Goal: Find specific page/section: Find specific page/section

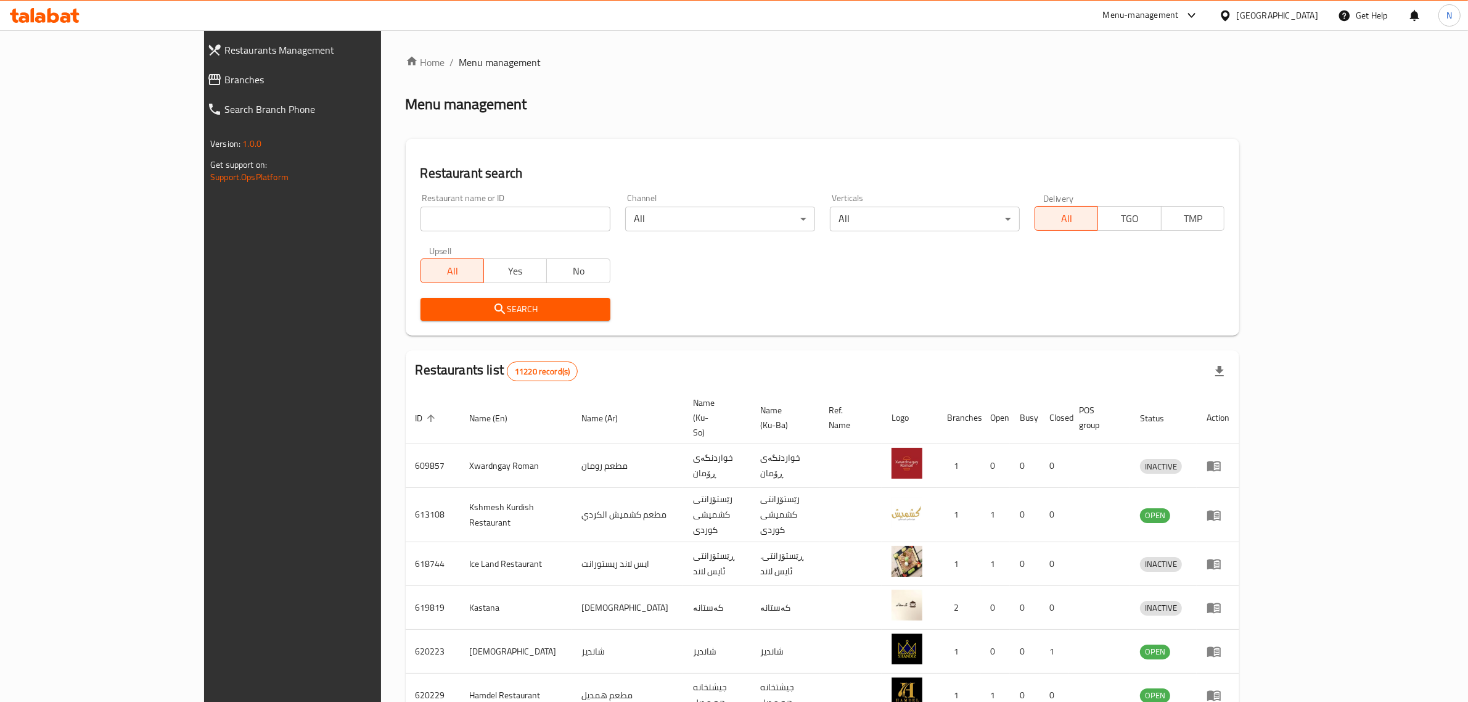
drag, startPoint x: 0, startPoint y: 0, endPoint x: 522, endPoint y: 219, distance: 565.6
click at [522, 219] on input "search" at bounding box center [515, 219] width 190 height 25
paste input "657368"
type input "657368"
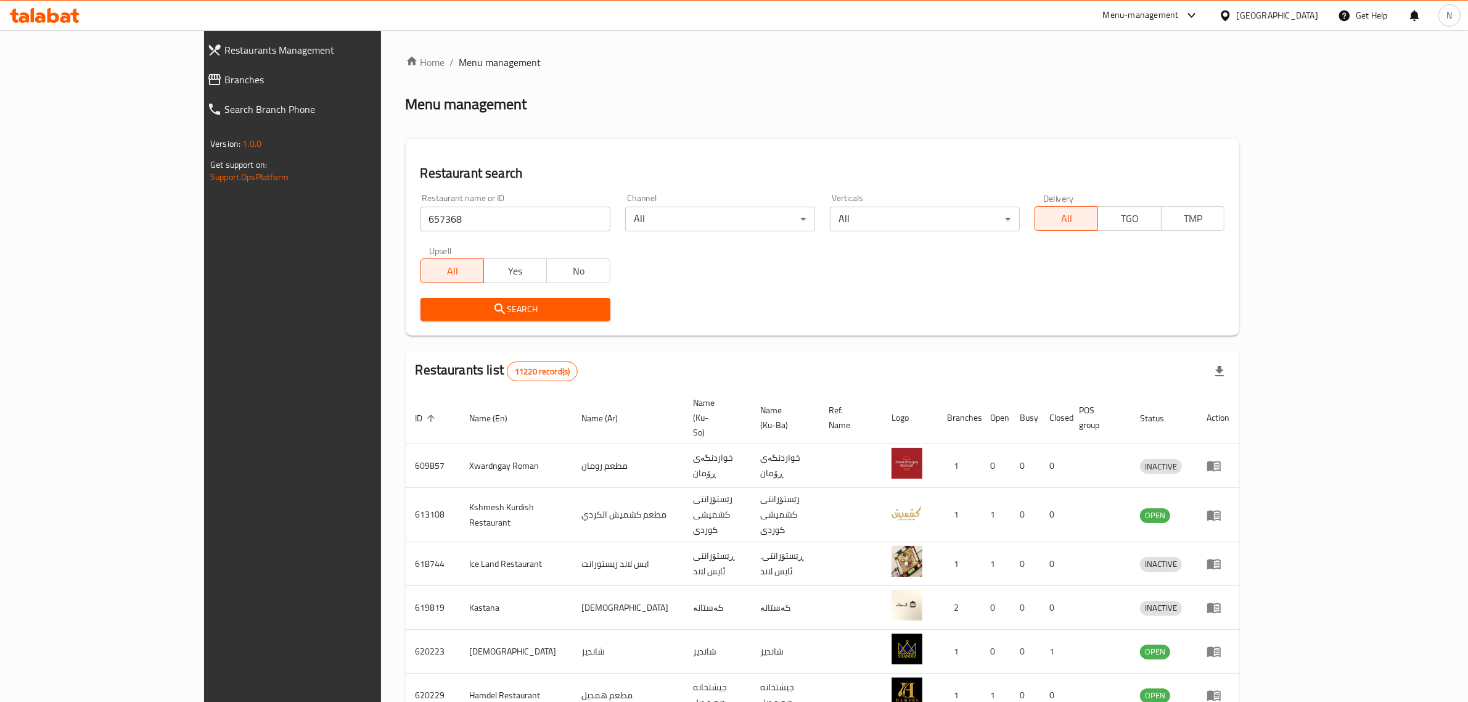
click at [523, 304] on span "Search" at bounding box center [515, 308] width 170 height 15
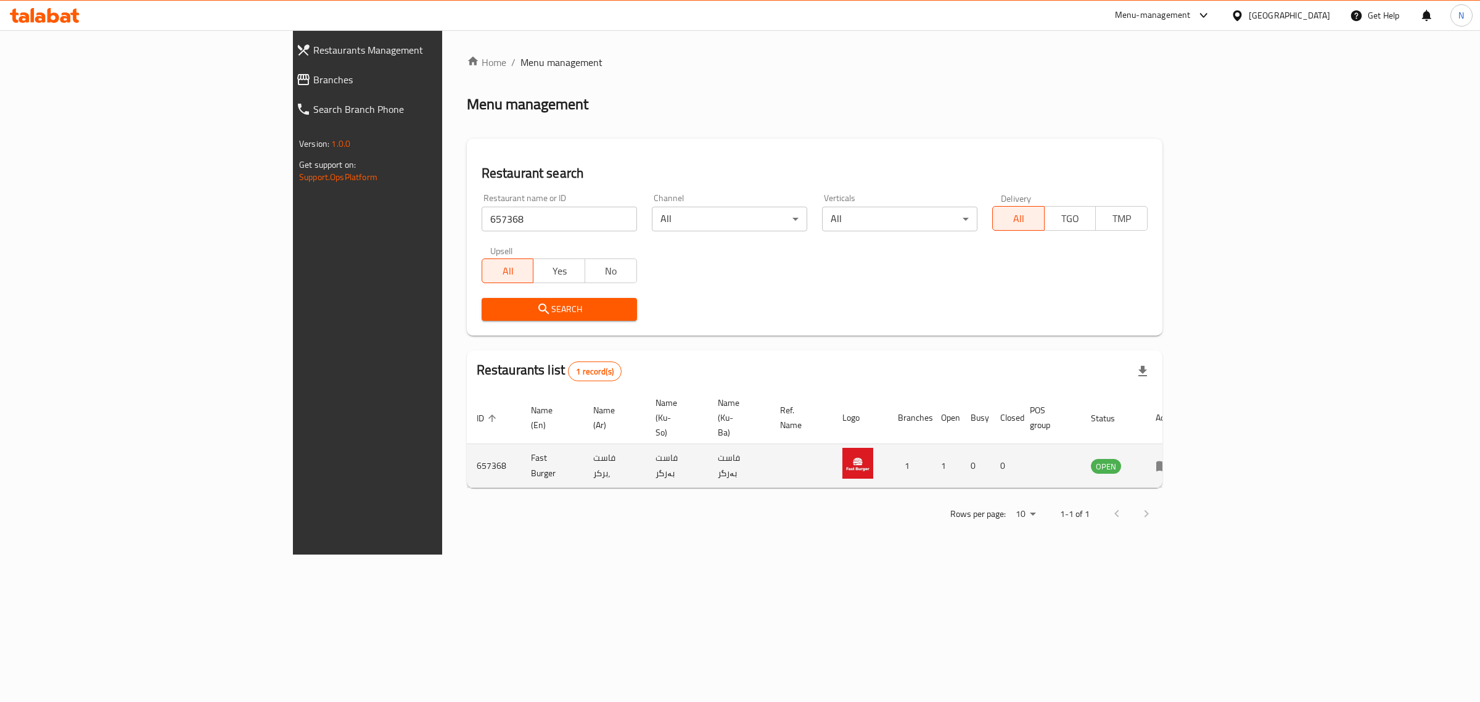
click at [1169, 461] on icon "enhanced table" at bounding box center [1163, 466] width 14 height 10
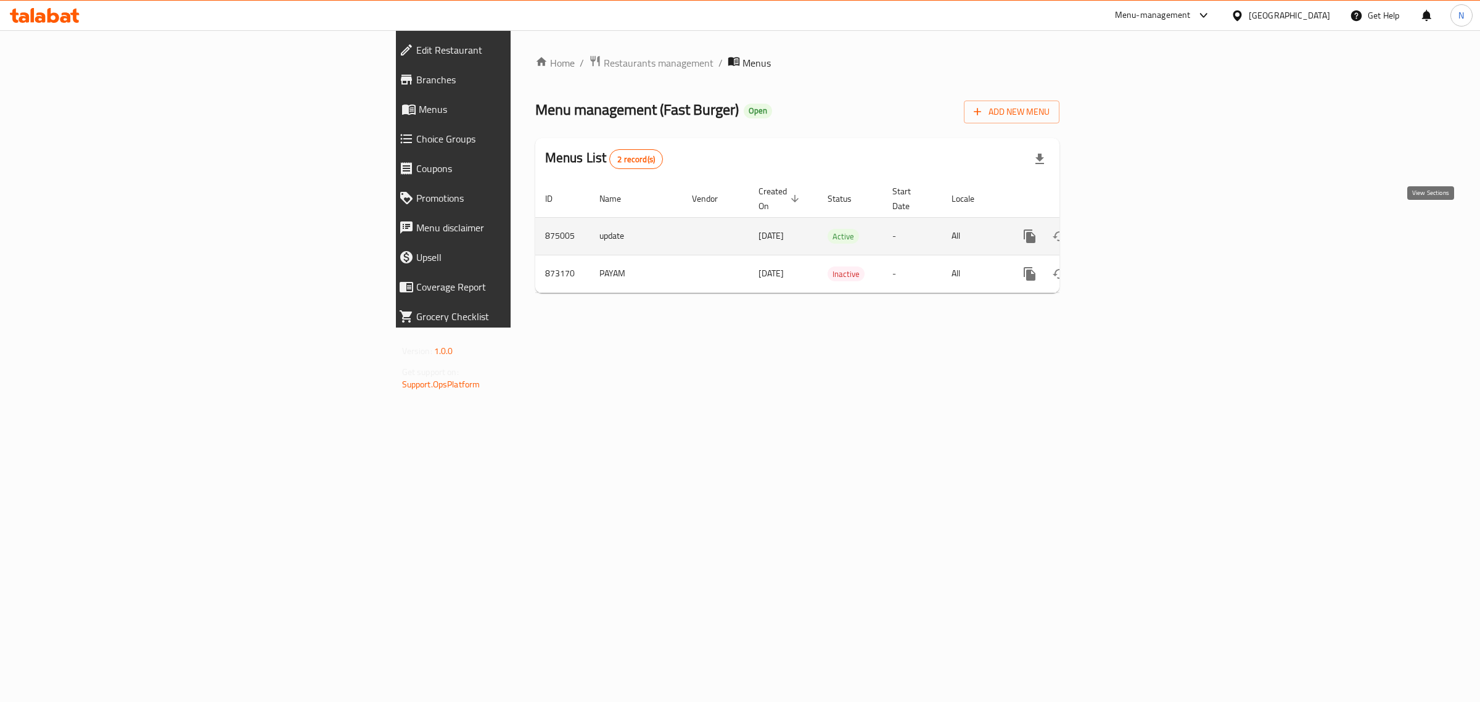
click at [1126, 229] on icon "enhanced table" at bounding box center [1118, 236] width 15 height 15
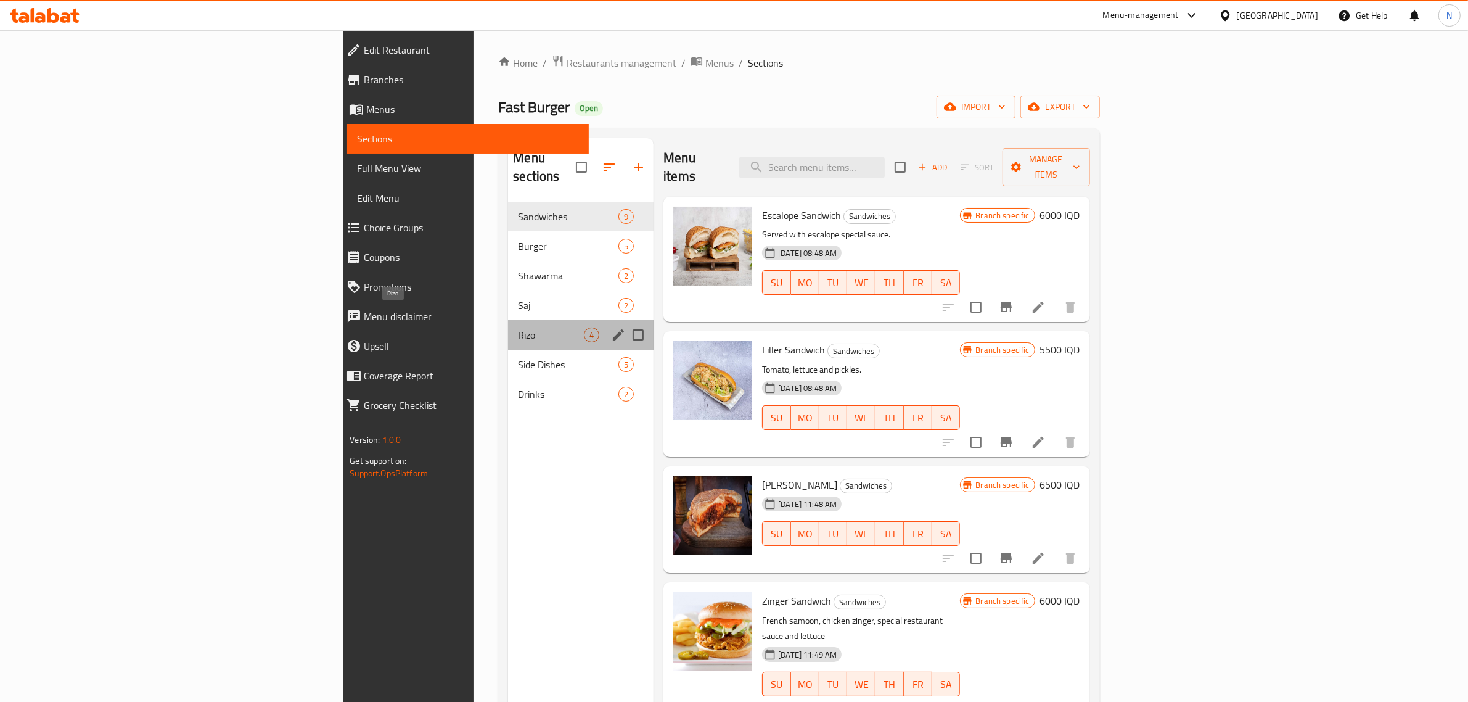
click at [518, 327] on span "Rizo" at bounding box center [551, 334] width 66 height 15
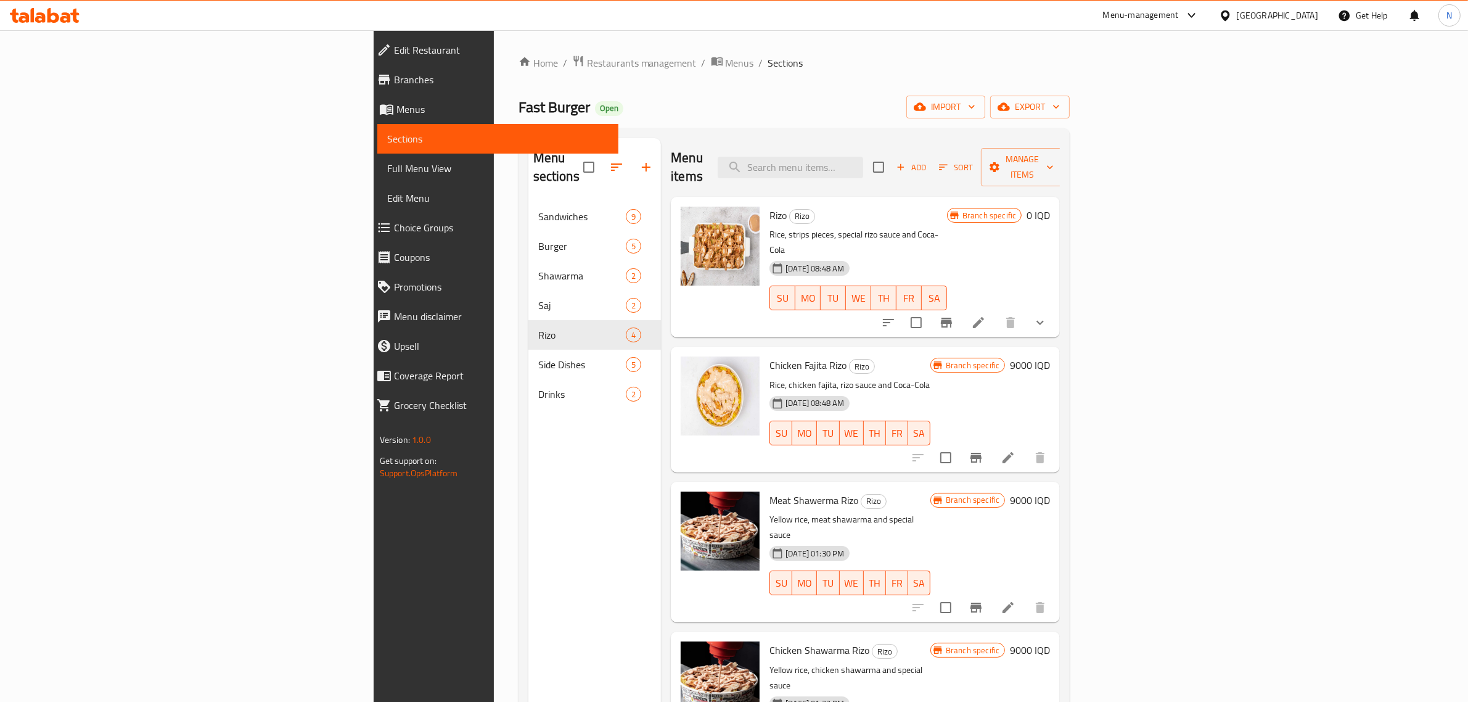
click at [26, 28] on div at bounding box center [44, 15] width 89 height 25
click at [31, 18] on icon at bounding box center [45, 15] width 70 height 15
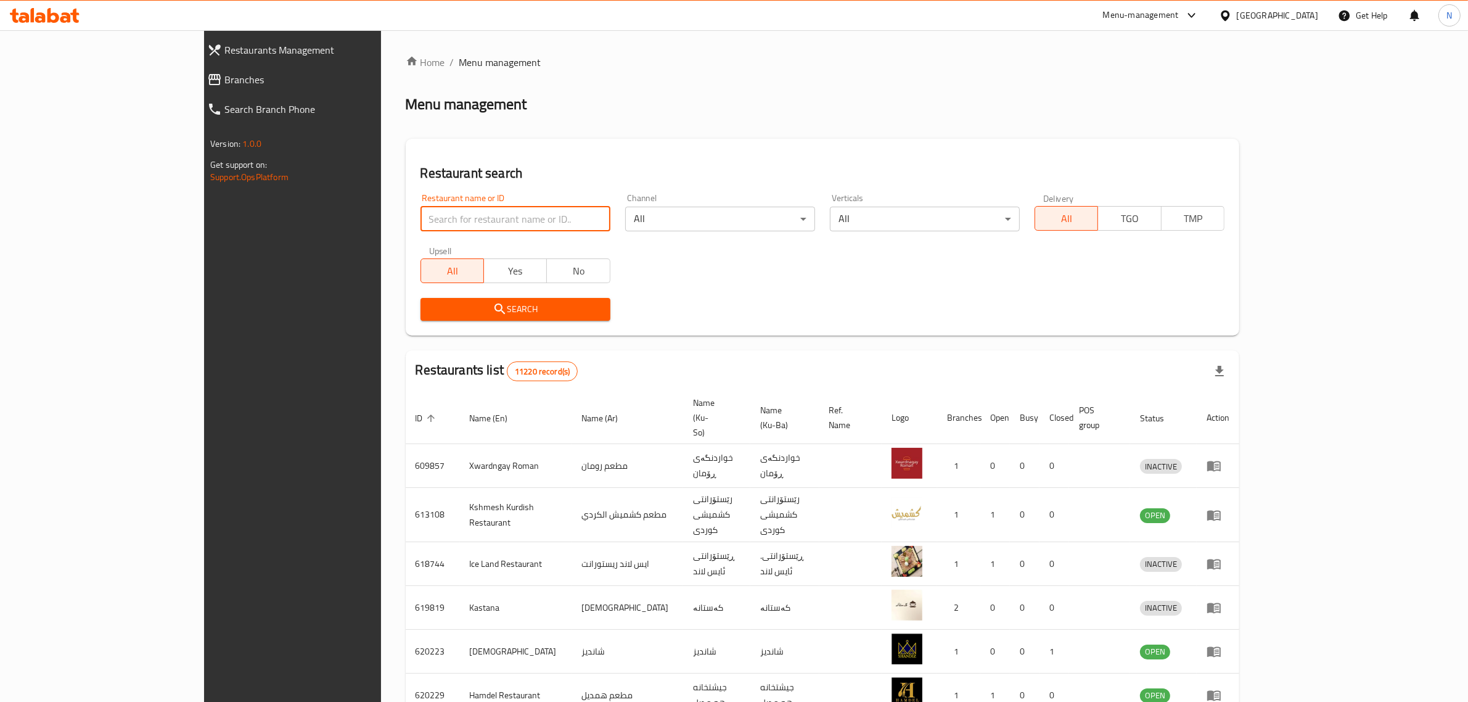
click at [420, 213] on input "search" at bounding box center [515, 219] width 190 height 25
paste input "687341"
type input "687341"
click at [539, 321] on div "Search" at bounding box center [515, 309] width 205 height 38
click at [546, 316] on span "Search" at bounding box center [515, 308] width 170 height 15
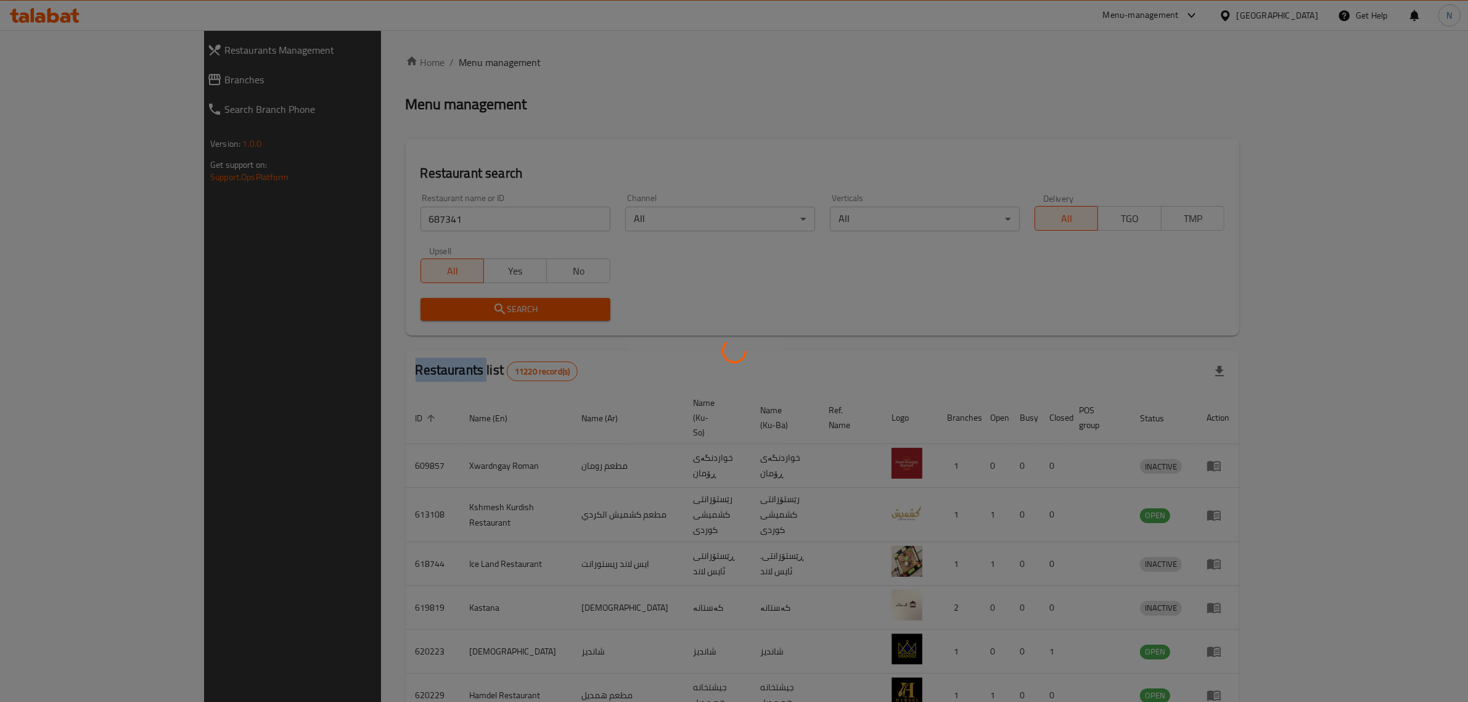
click at [546, 316] on div at bounding box center [734, 351] width 1468 height 702
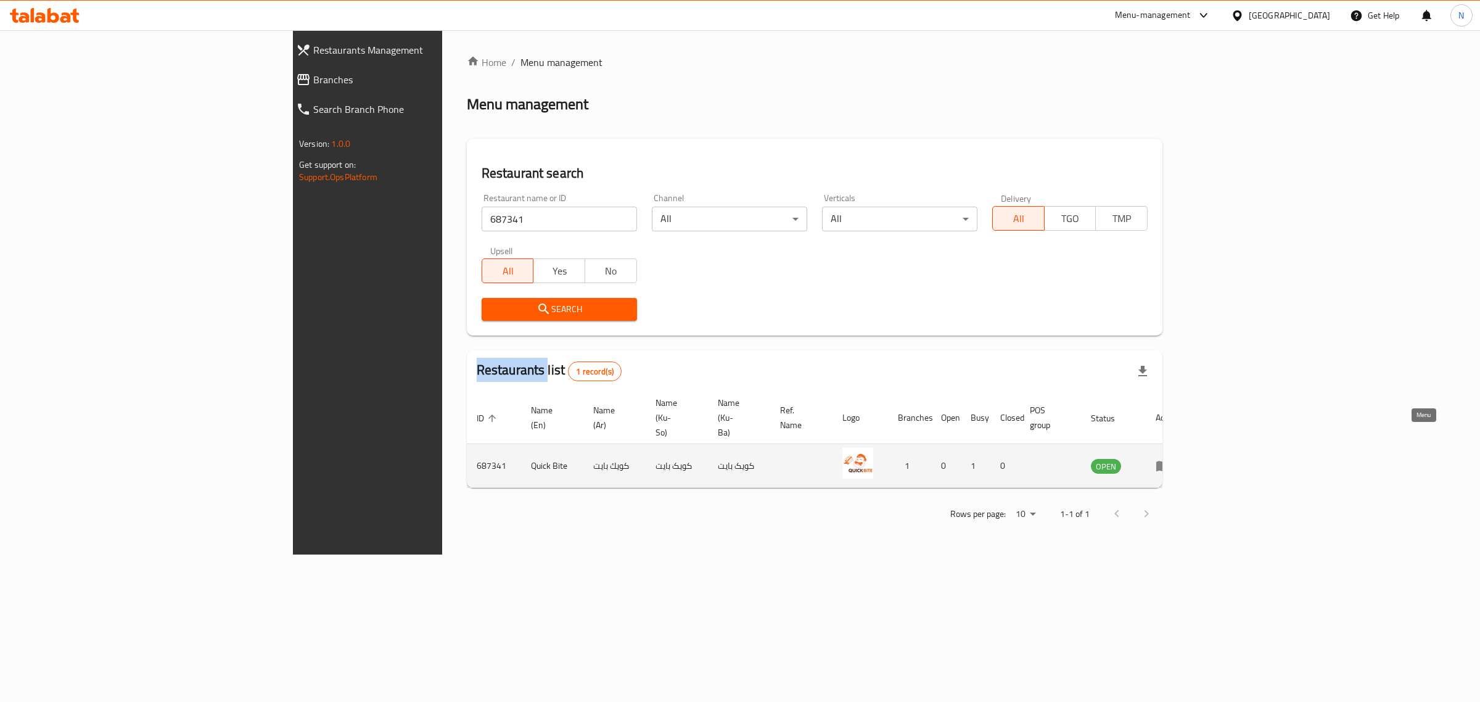
click at [1170, 458] on icon "enhanced table" at bounding box center [1162, 465] width 15 height 15
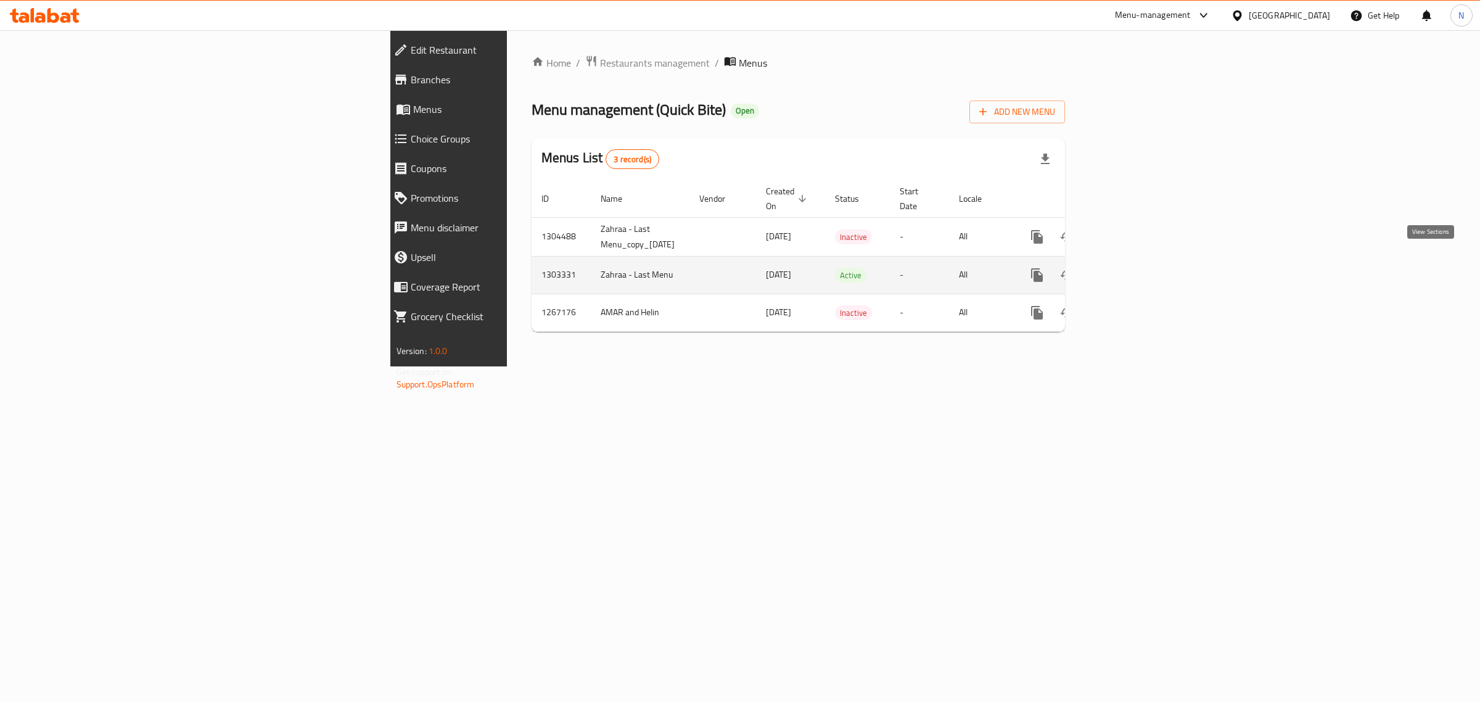
click at [1141, 269] on link "enhanced table" at bounding box center [1126, 275] width 30 height 30
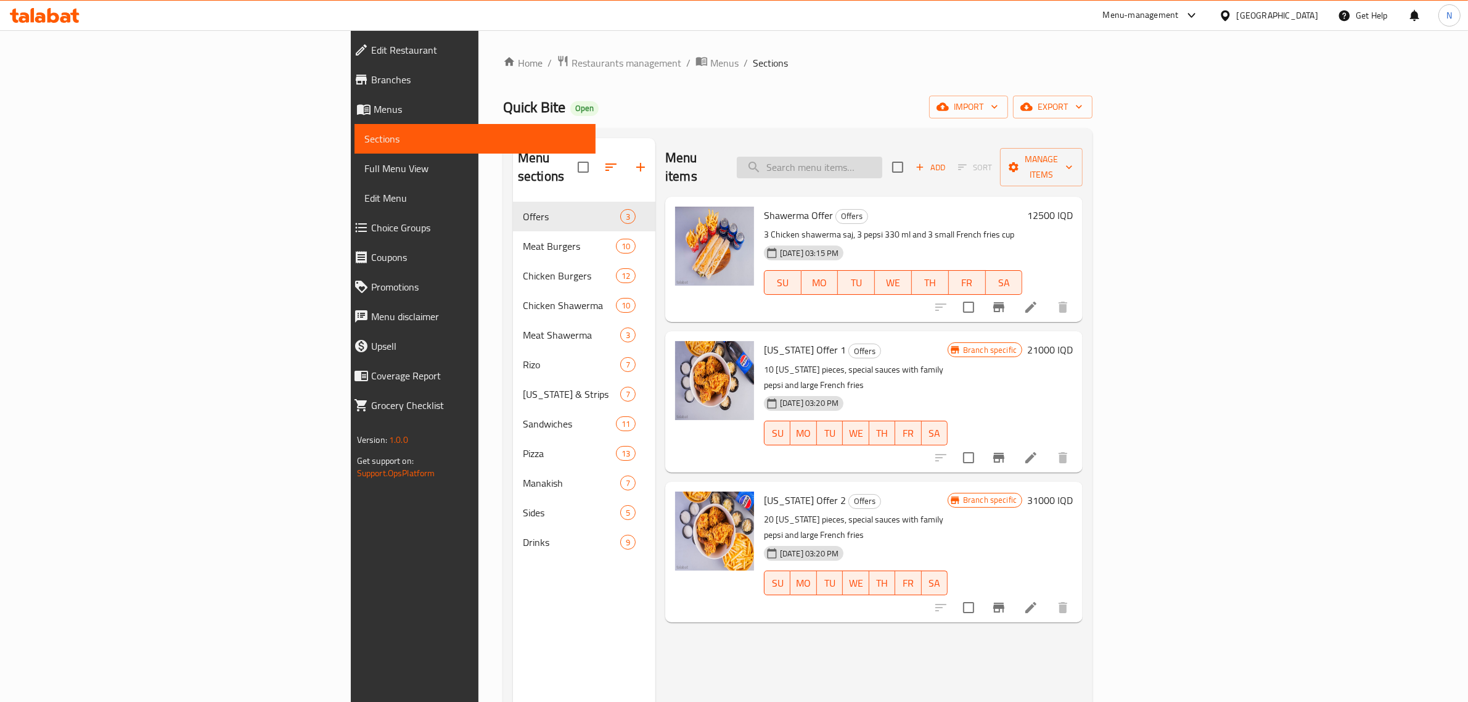
click at [882, 157] on input "search" at bounding box center [809, 168] width 145 height 22
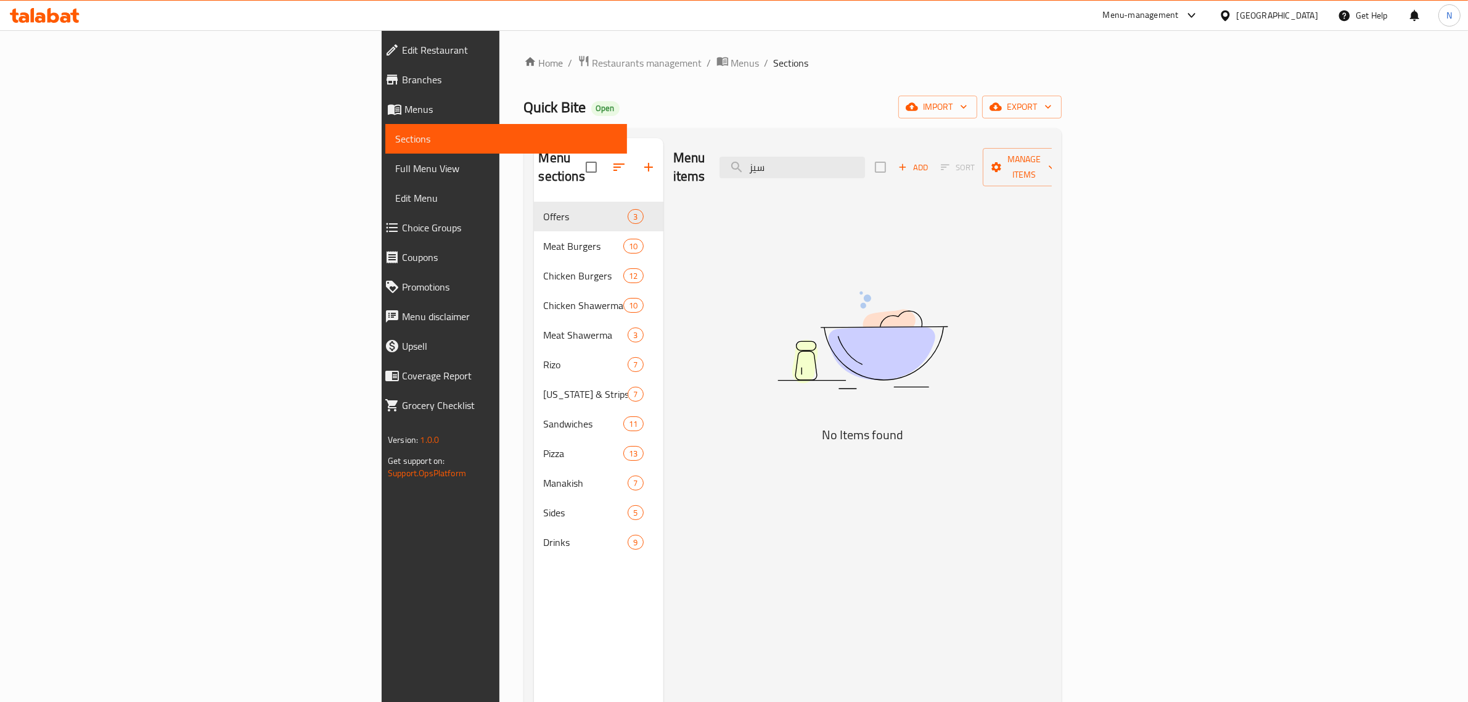
type input "سيز"
click at [51, 17] on icon at bounding box center [45, 15] width 70 height 15
